Goal: Transaction & Acquisition: Purchase product/service

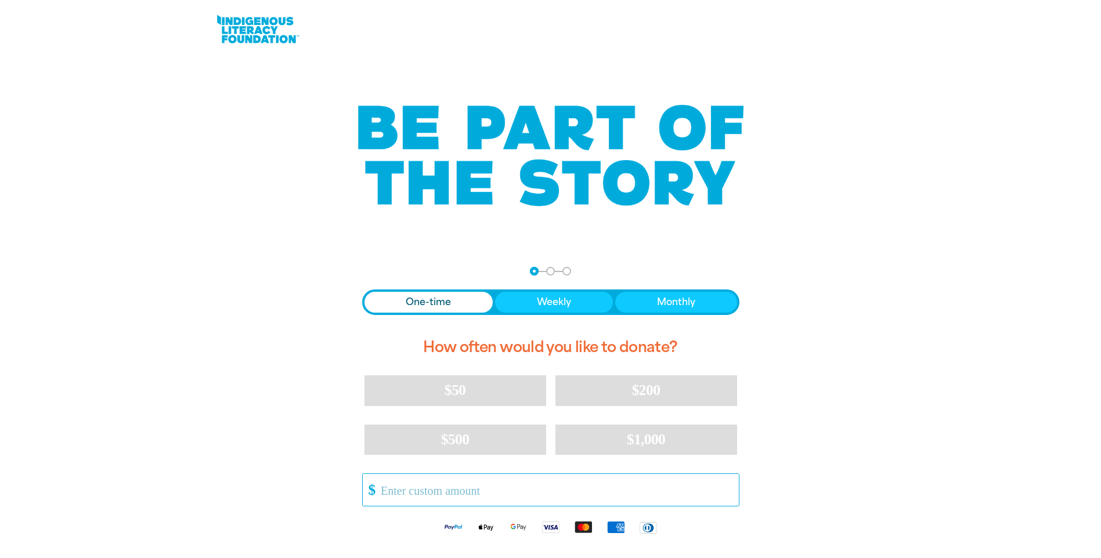
click at [501, 497] on input "Other Amount" at bounding box center [556, 490] width 366 height 32
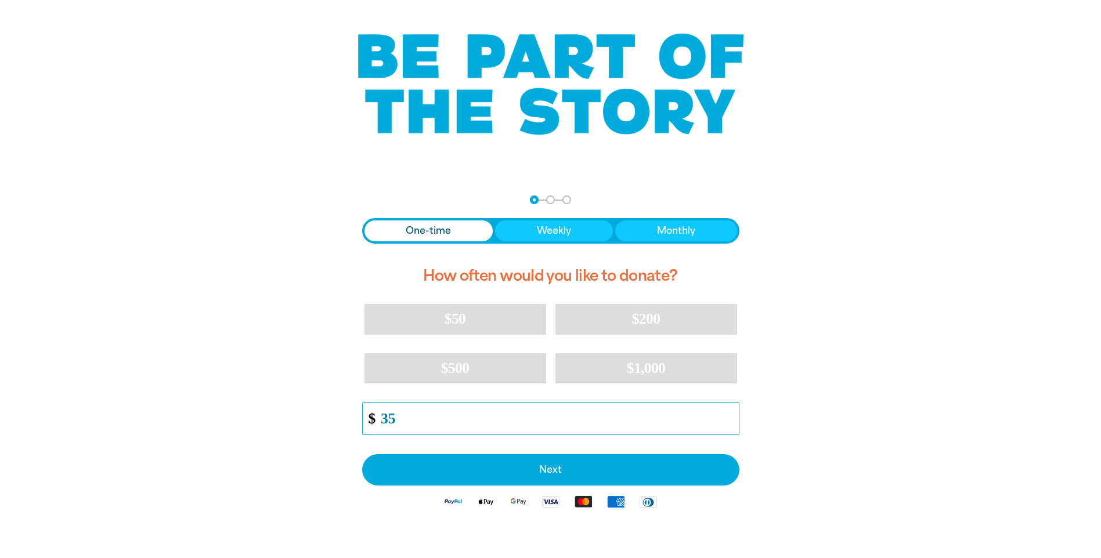
scroll to position [174, 0]
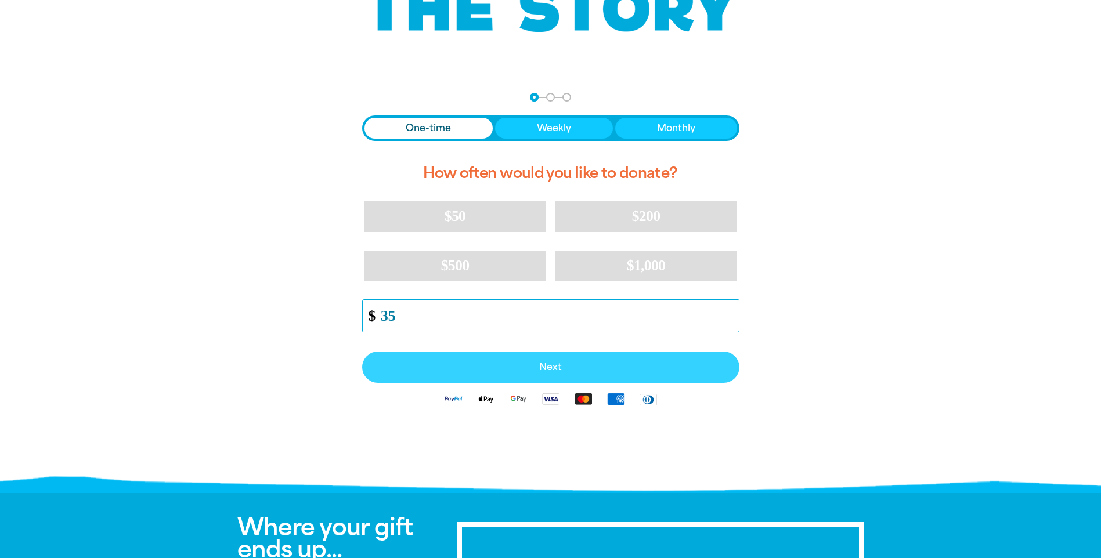
type input "35"
click at [571, 366] on span "Next" at bounding box center [551, 367] width 352 height 9
select select "AU"
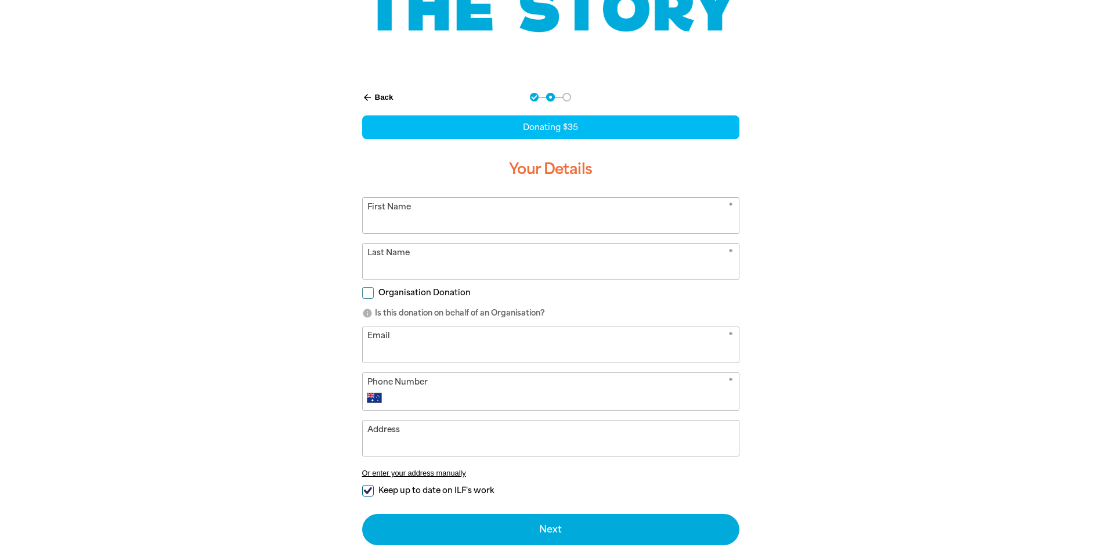
drag, startPoint x: 567, startPoint y: 221, endPoint x: 575, endPoint y: 222, distance: 8.2
click at [571, 221] on input "First Name" at bounding box center [551, 215] width 376 height 35
type input "Kyrah"
type input "Honner"
click at [511, 353] on input "Email" at bounding box center [551, 344] width 376 height 35
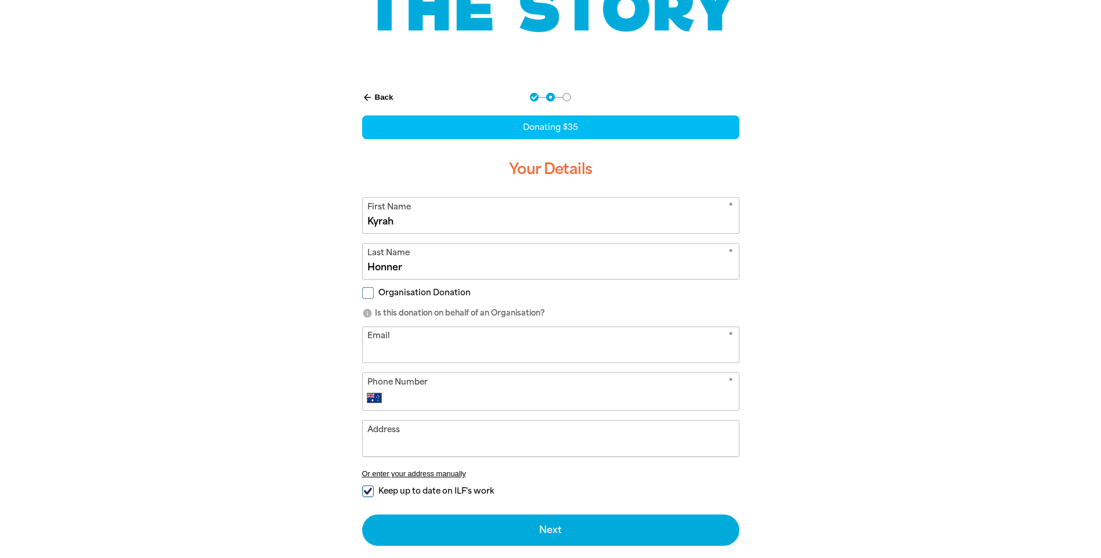
type input "[EMAIL_ADDRESS][DOMAIN_NAME]"
type input "[PHONE_NUMBER]"
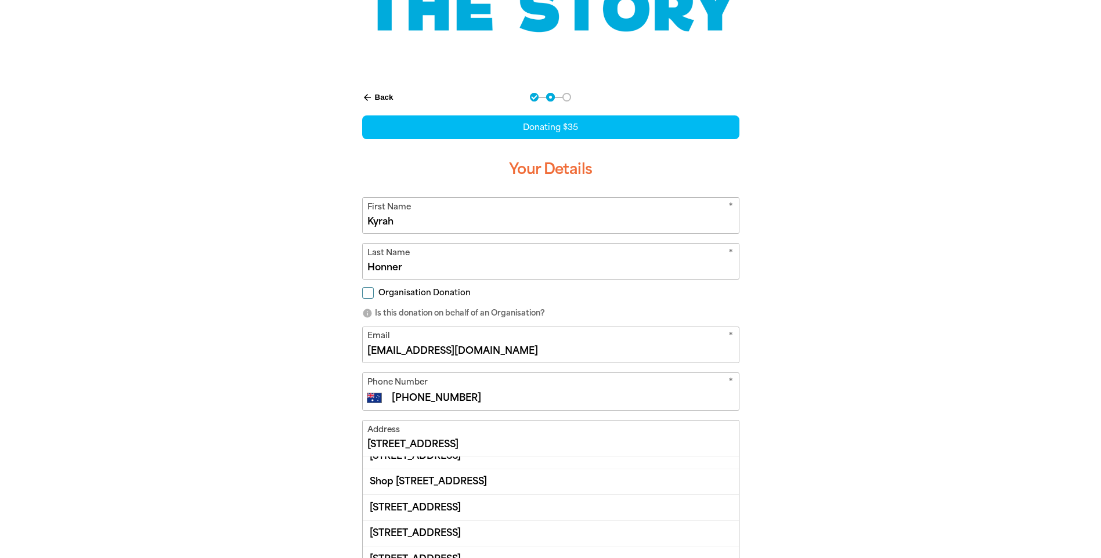
scroll to position [128, 0]
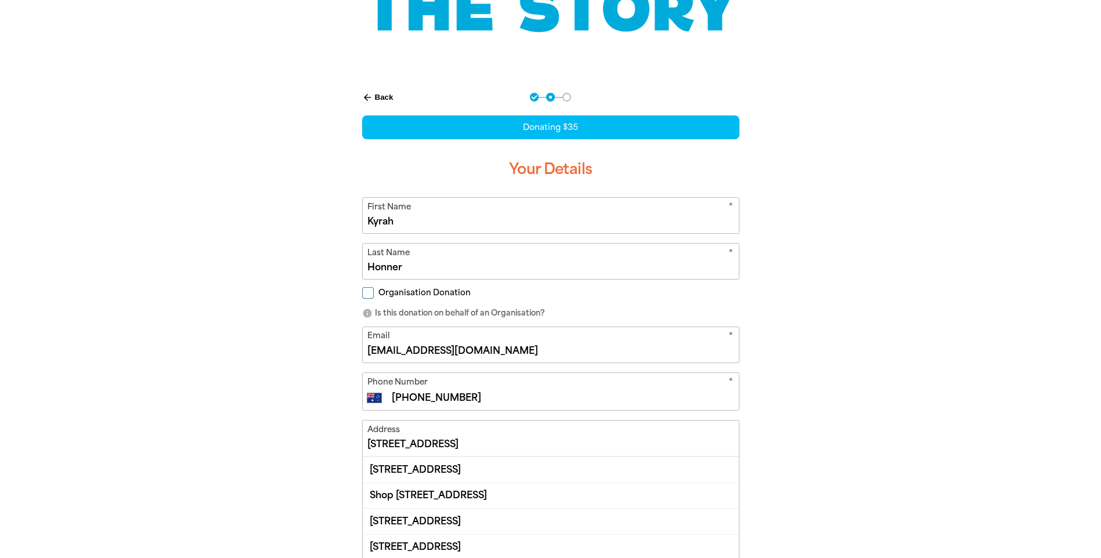
drag, startPoint x: 378, startPoint y: 443, endPoint x: 352, endPoint y: 441, distance: 25.6
click at [352, 441] on div "arrow_back Back Step 1 Step 2 Step 3 Donating $35 Your Details * First Name [PE…" at bounding box center [551, 377] width 406 height 598
click at [484, 448] on input "[STREET_ADDRESS]" at bounding box center [551, 438] width 376 height 35
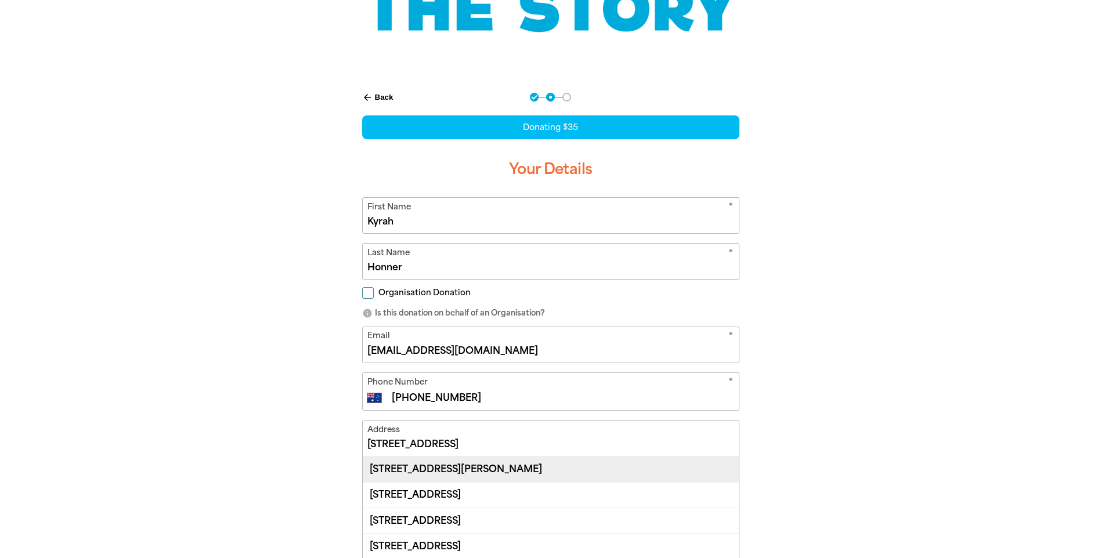
click at [515, 462] on div "[STREET_ADDRESS][PERSON_NAME]" at bounding box center [551, 469] width 376 height 25
type input "[STREET_ADDRESS][PERSON_NAME]"
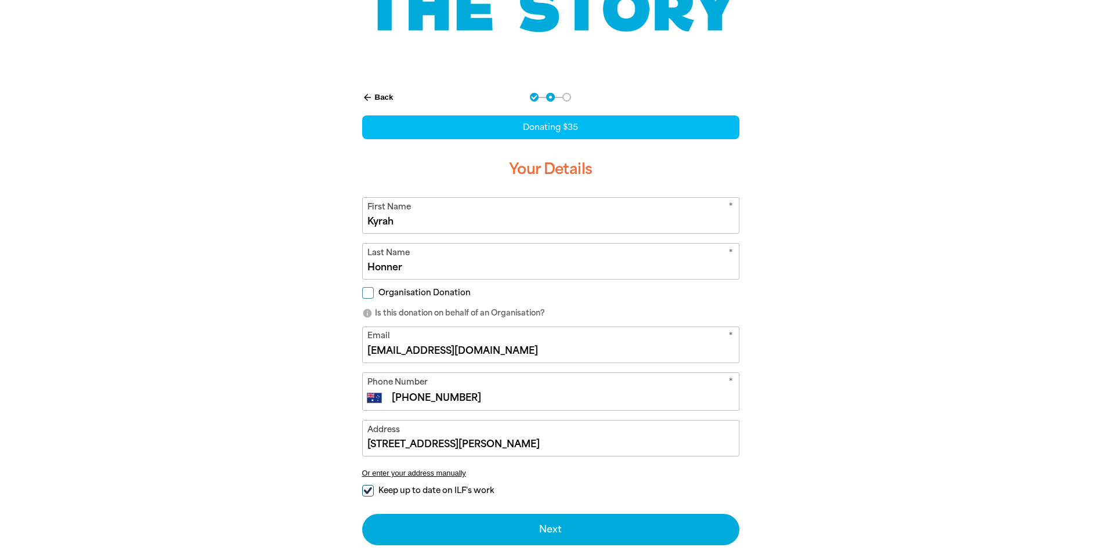
scroll to position [290, 0]
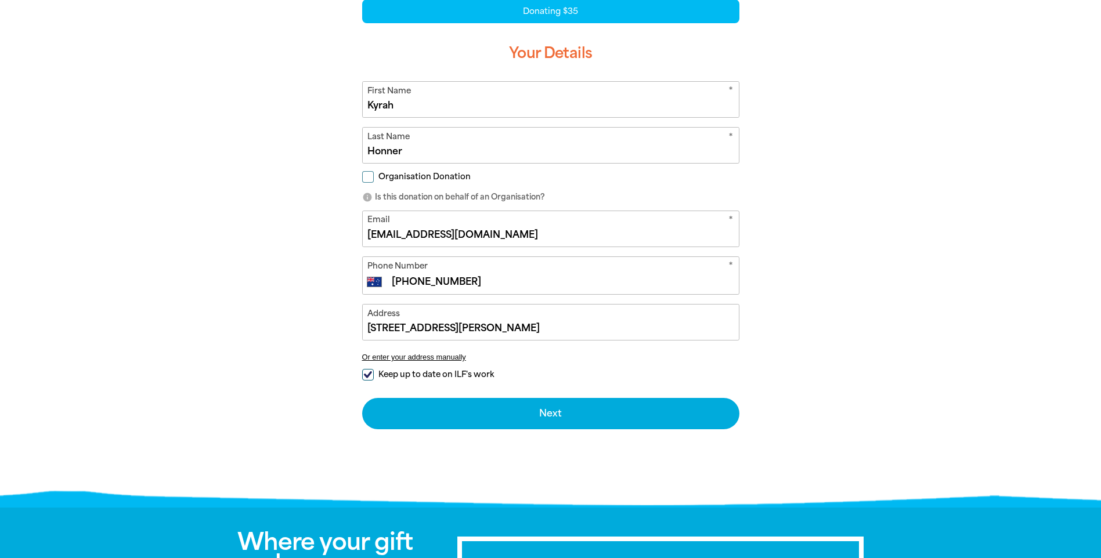
click at [369, 375] on input "Keep up to date on ILF's work" at bounding box center [368, 375] width 12 height 12
click at [369, 371] on input "Keep up to date on ILF's work" at bounding box center [368, 375] width 12 height 12
checkbox input "true"
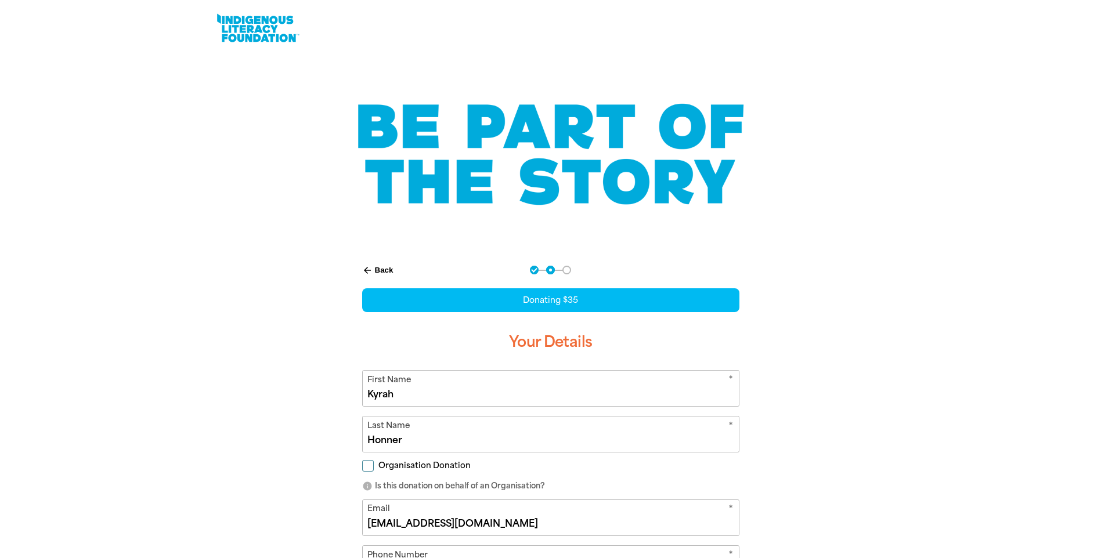
scroll to position [0, 0]
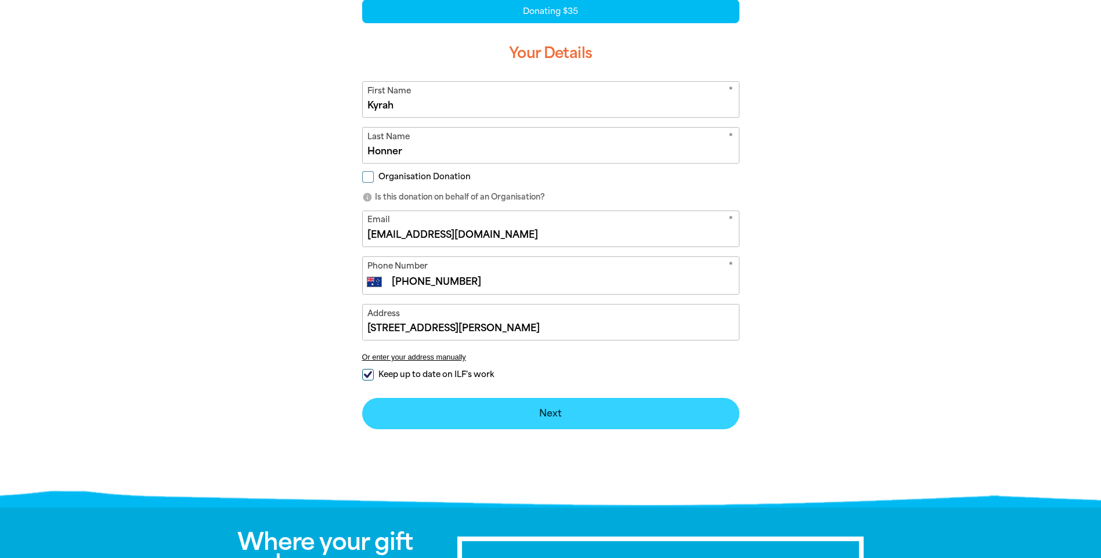
click at [571, 409] on button "Next chevron_right" at bounding box center [550, 413] width 377 height 31
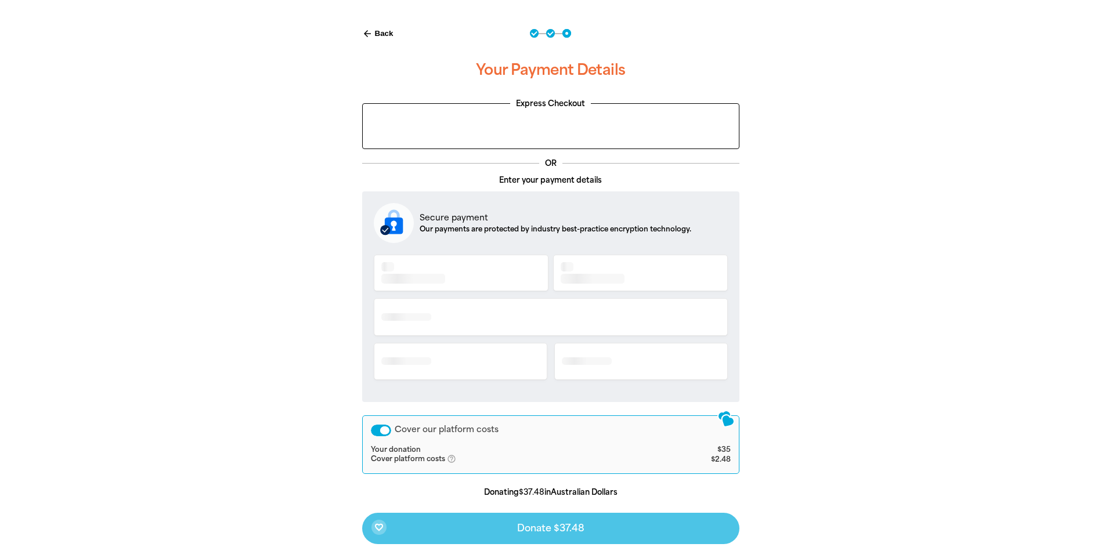
scroll to position [214, 0]
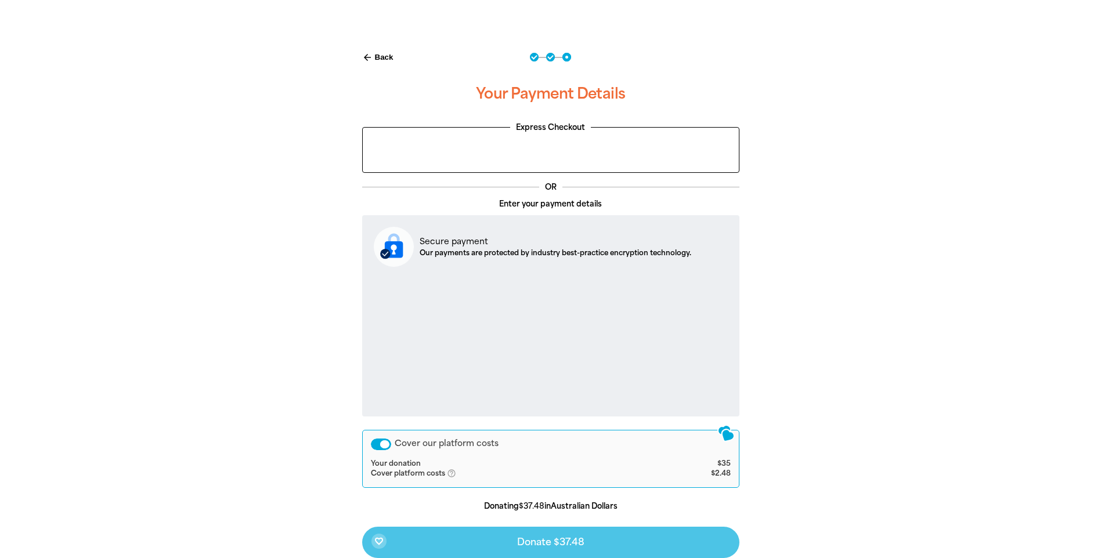
click at [373, 59] on button "arrow_back Back" at bounding box center [378, 58] width 41 height 20
select select "AU"
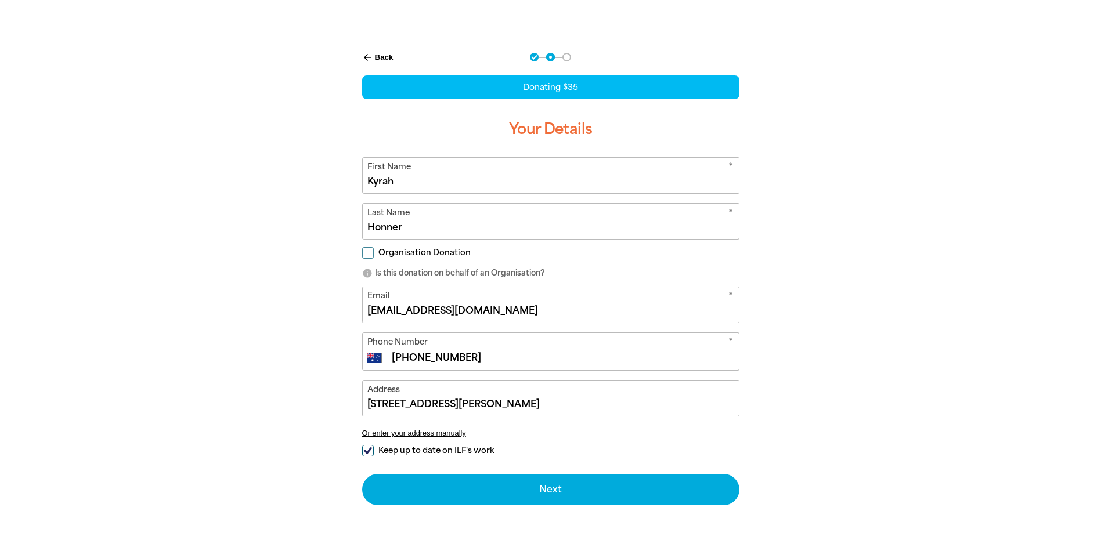
scroll to position [240, 0]
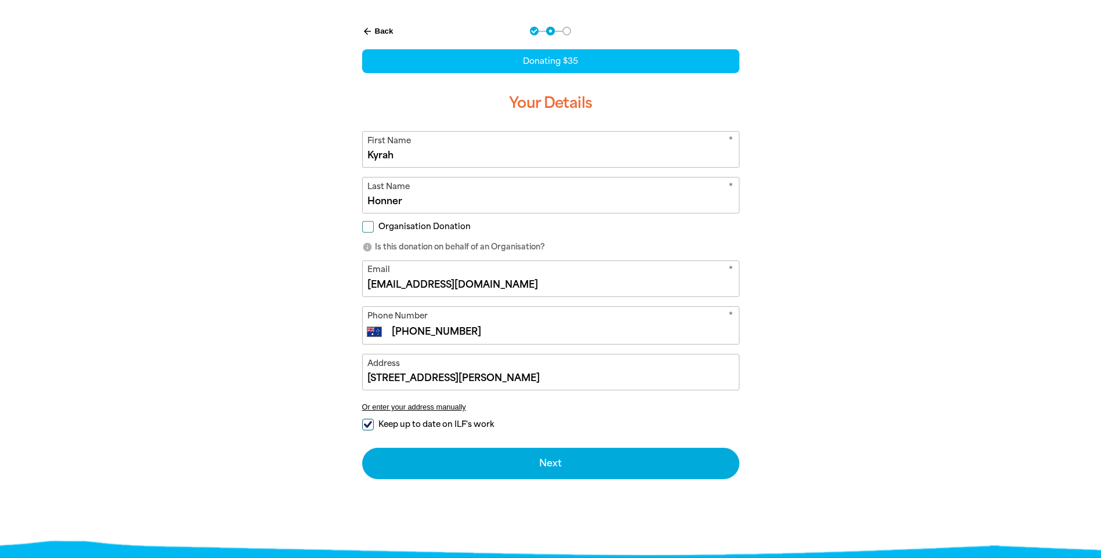
click at [382, 35] on button "arrow_back Back" at bounding box center [378, 31] width 41 height 20
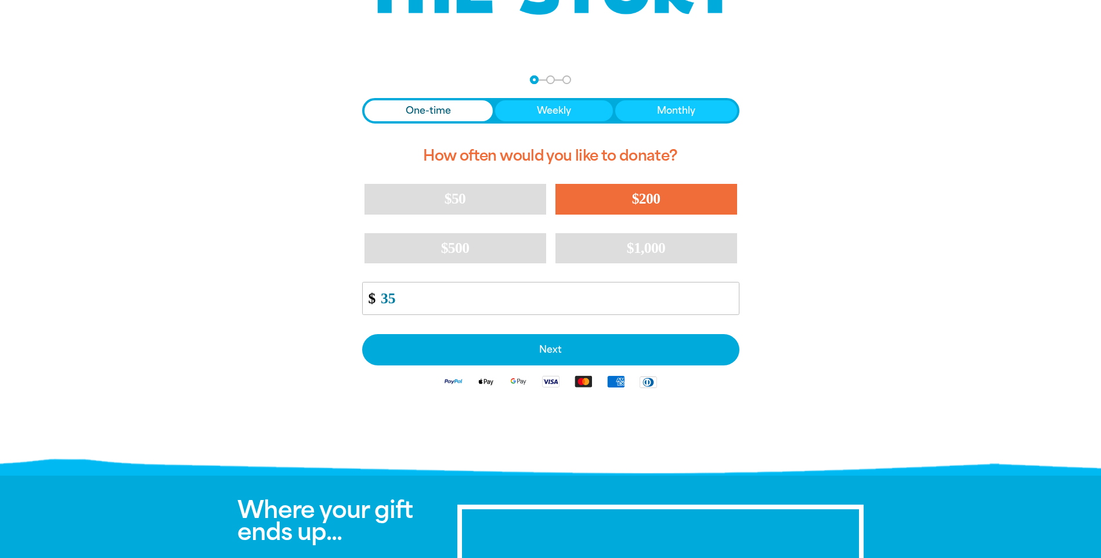
scroll to position [124, 0]
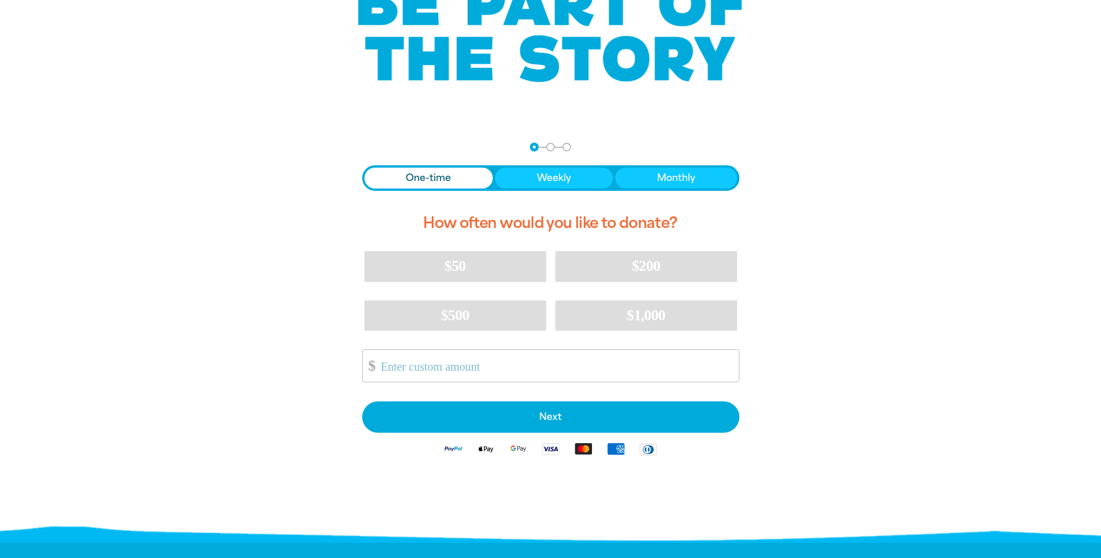
click at [907, 187] on div at bounding box center [550, 332] width 1101 height 409
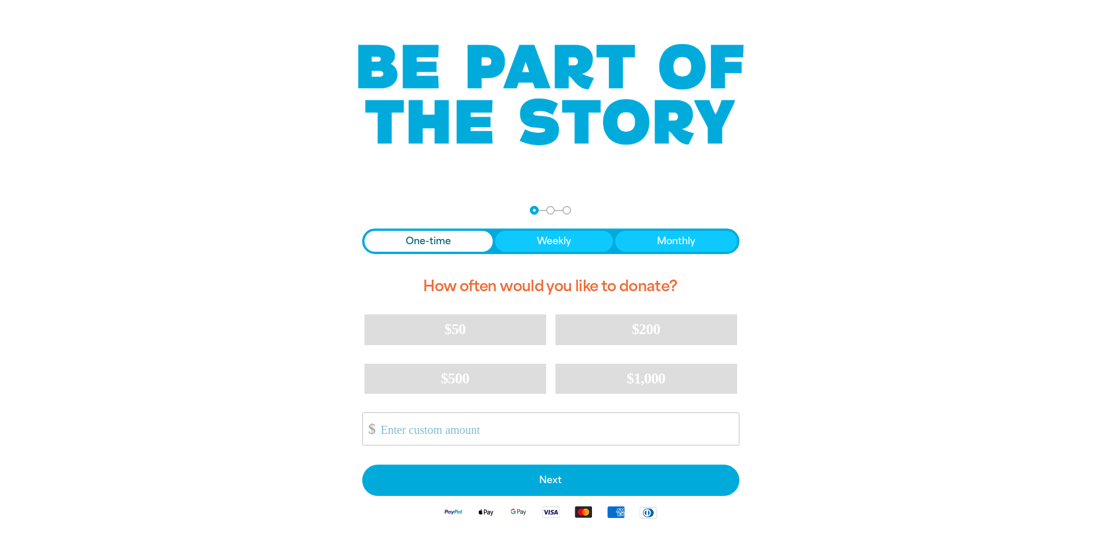
scroll to position [0, 0]
